Goal: Task Accomplishment & Management: Manage account settings

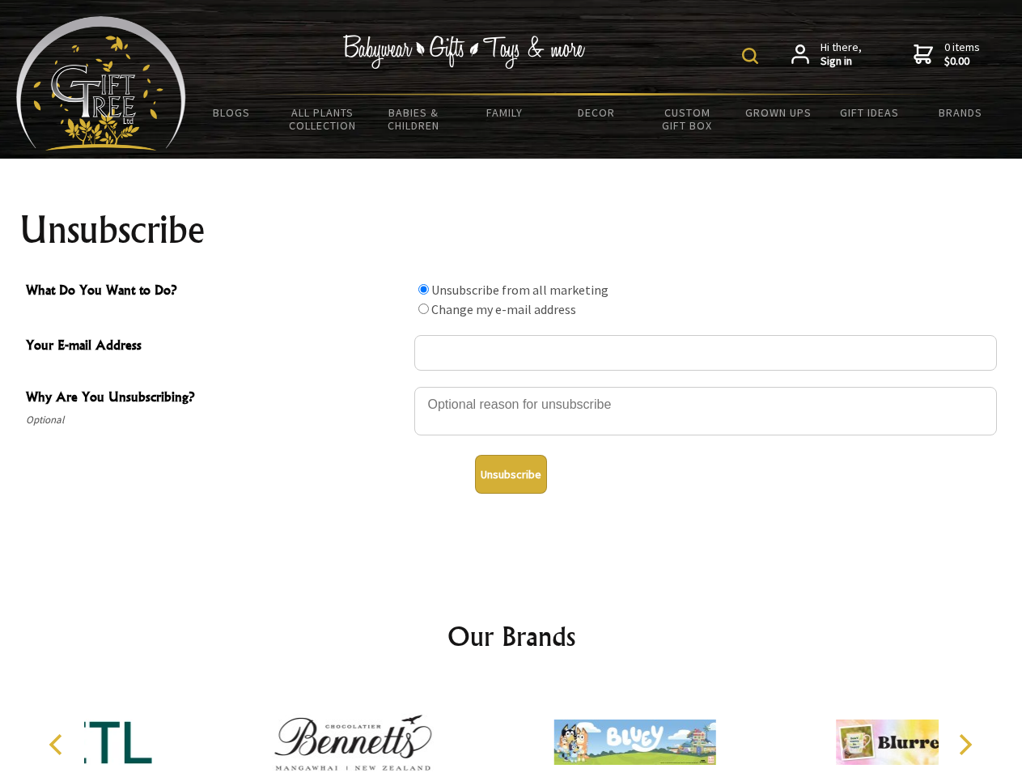
click at [752, 56] on img at bounding box center [750, 56] width 16 height 16
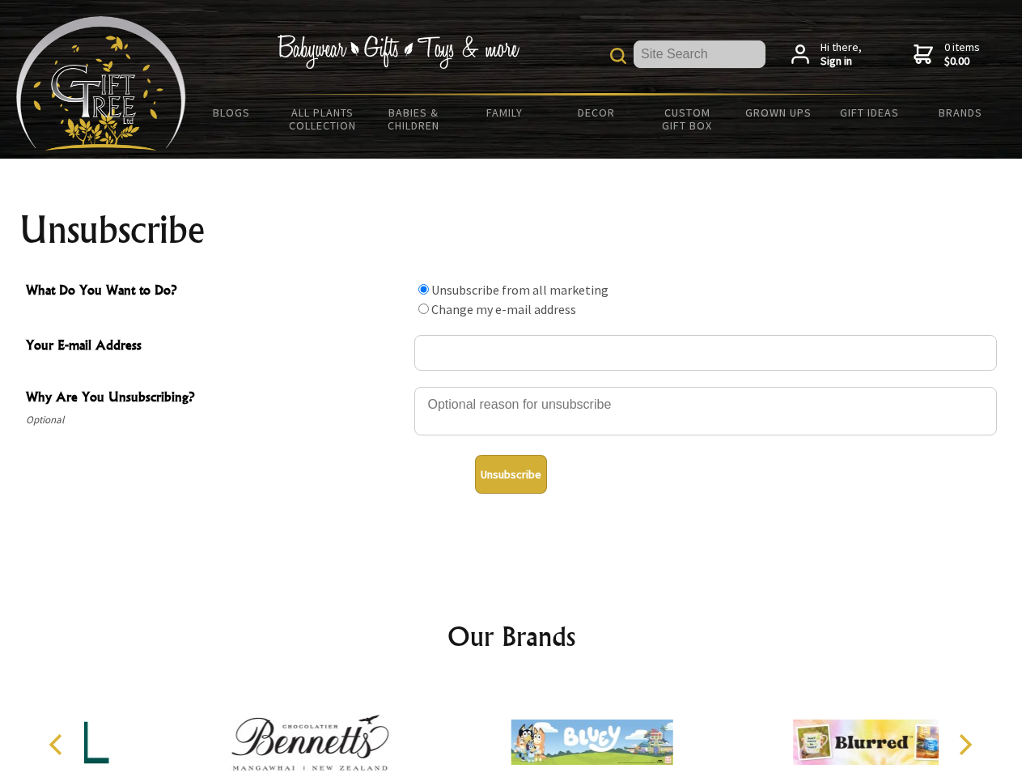
click at [511, 386] on div at bounding box center [705, 413] width 583 height 57
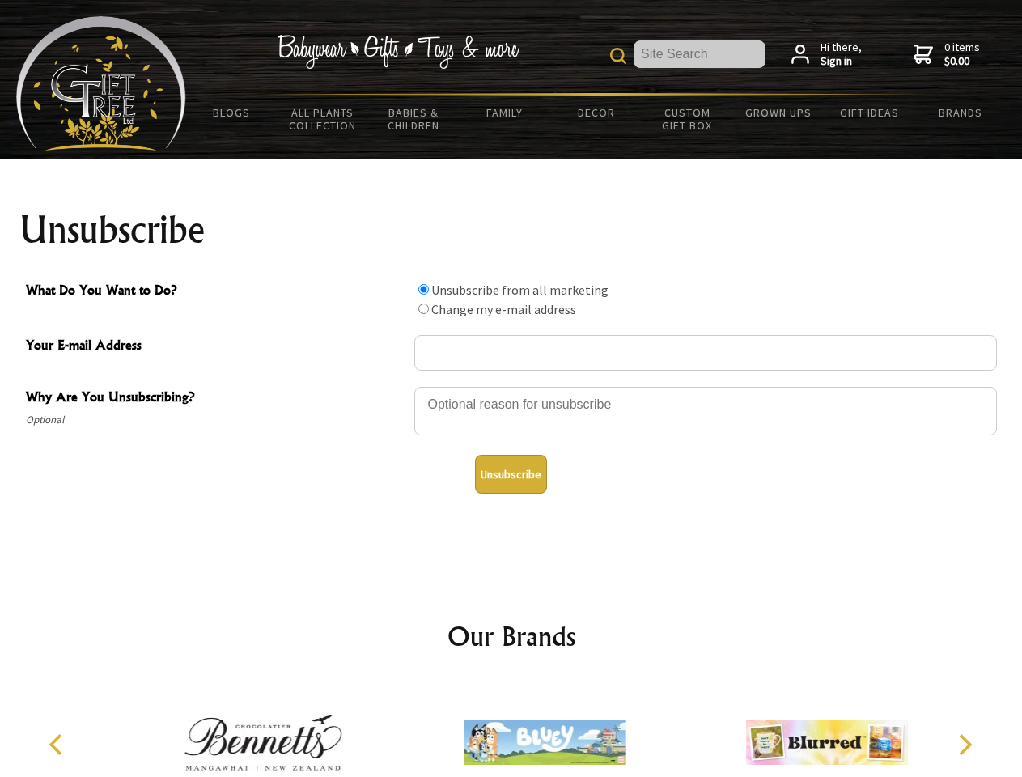
click at [423, 289] on input "What Do You Want to Do?" at bounding box center [423, 289] width 11 height 11
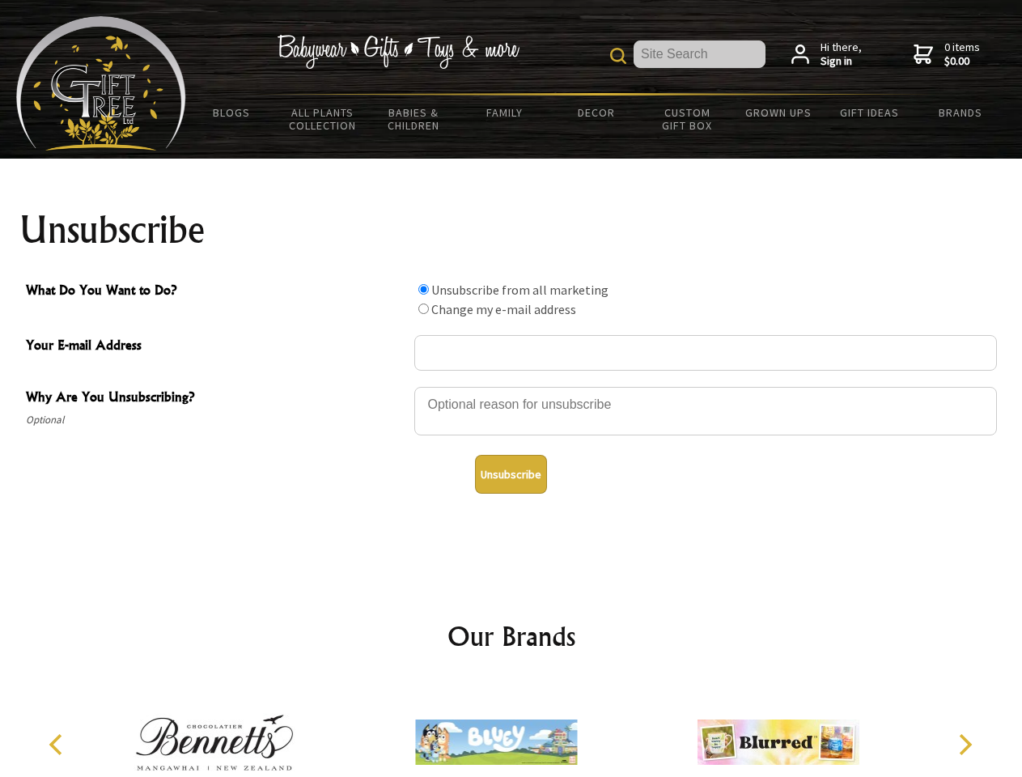
click at [423, 308] on input "What Do You Want to Do?" at bounding box center [423, 308] width 11 height 11
radio input "true"
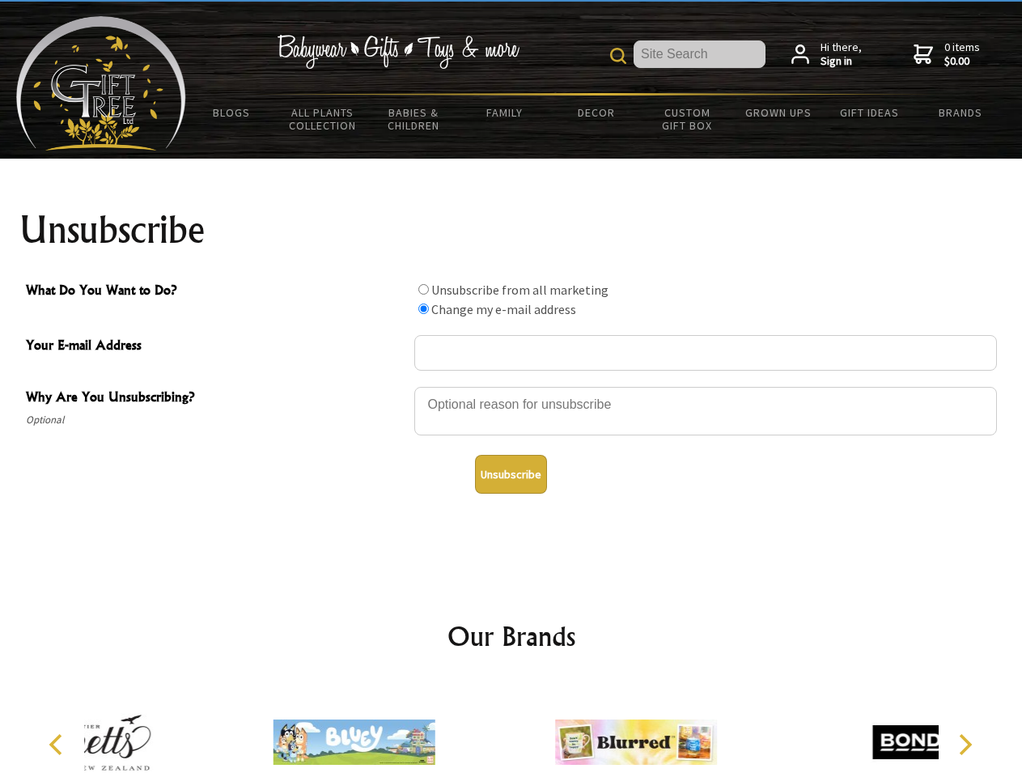
click at [511, 474] on button "Unsubscribe" at bounding box center [511, 474] width 72 height 39
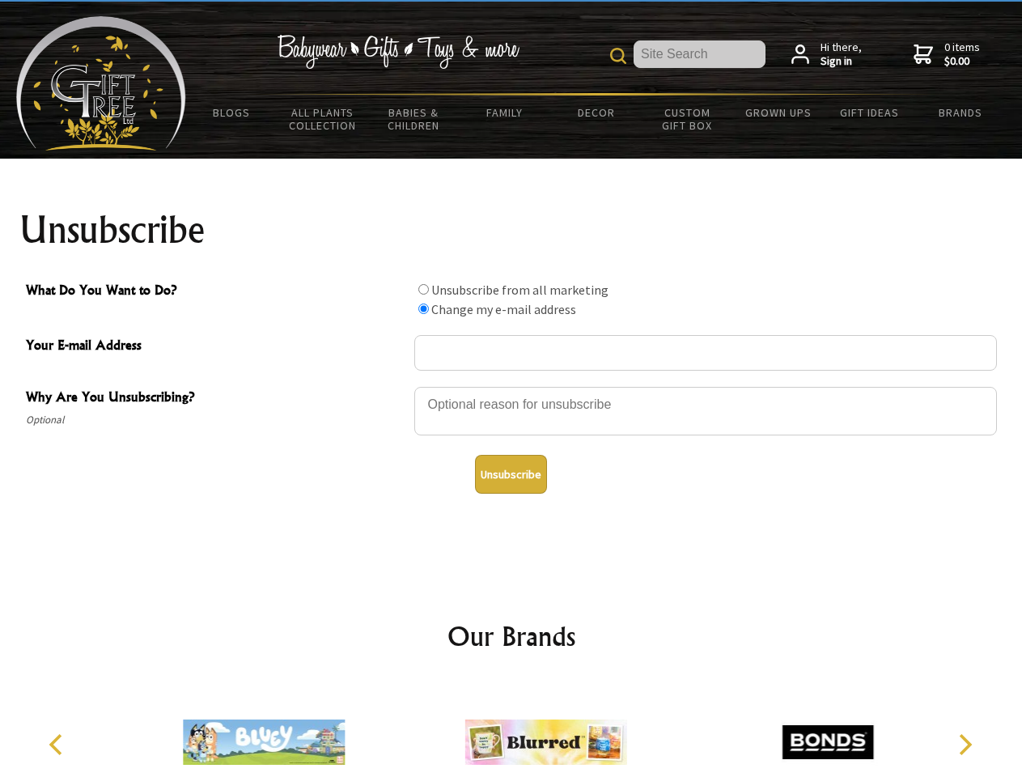
click at [511, 729] on img at bounding box center [546, 741] width 162 height 121
click at [58, 744] on icon "Previous" at bounding box center [57, 744] width 21 height 21
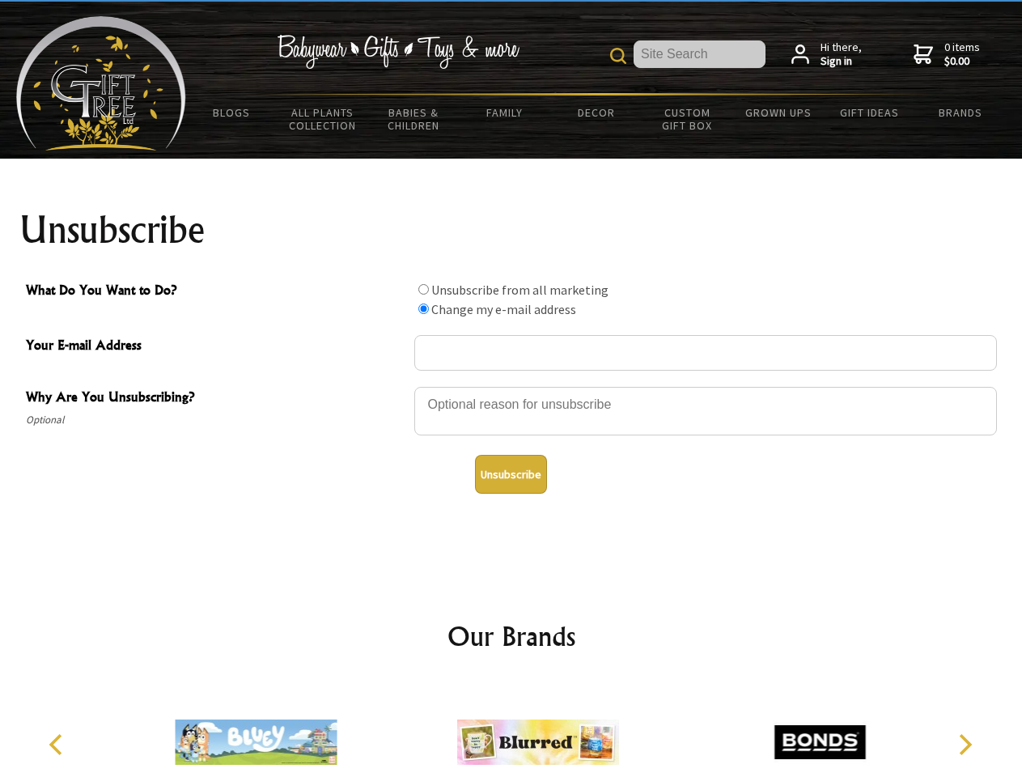
click at [964, 744] on icon "Next" at bounding box center [963, 744] width 21 height 21
